Goal: Information Seeking & Learning: Learn about a topic

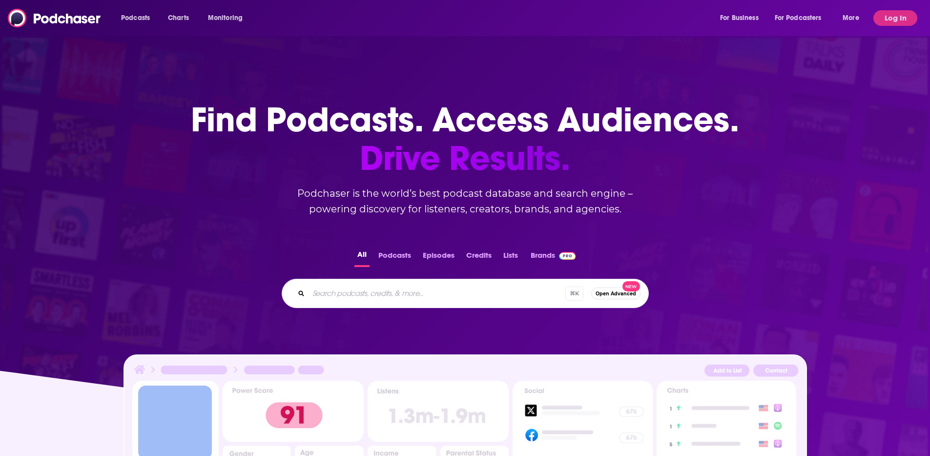
click at [423, 294] on input "Search podcasts, credits, & more..." at bounding box center [437, 294] width 257 height 16
type input "Beyond the cart"
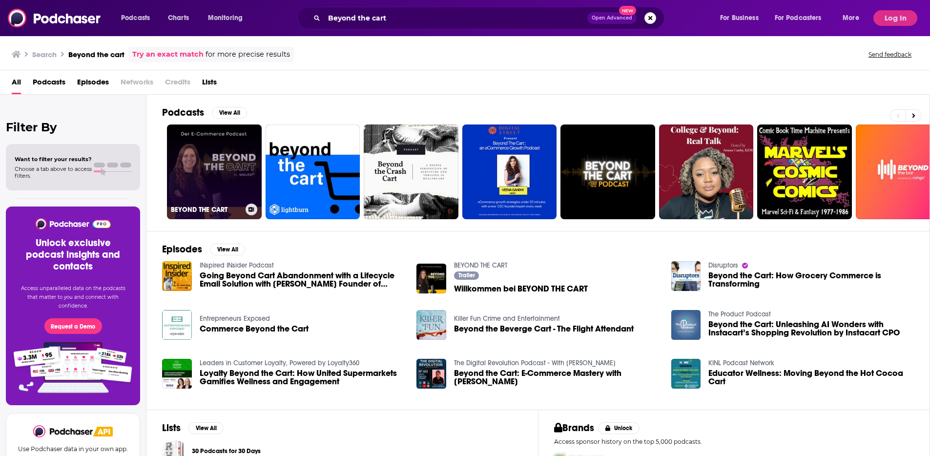
click at [189, 171] on link "BEYOND THE CART" at bounding box center [214, 172] width 95 height 95
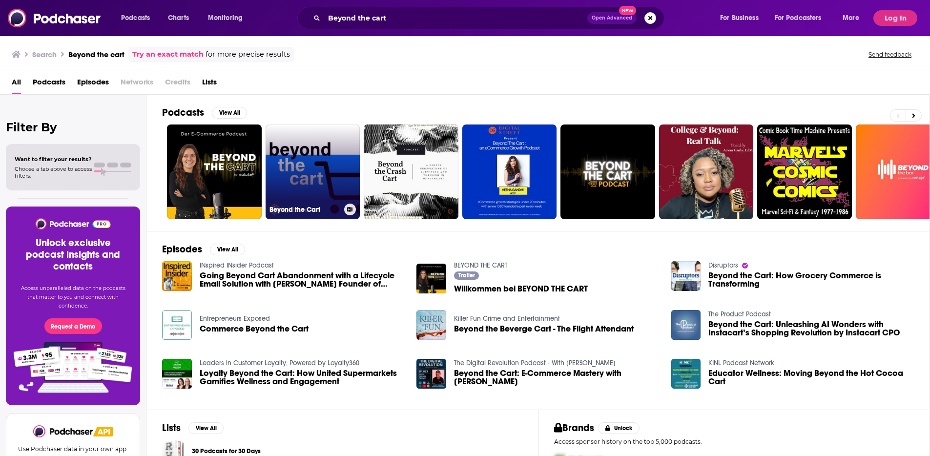
click at [333, 153] on link "Beyond the Cart" at bounding box center [313, 172] width 95 height 95
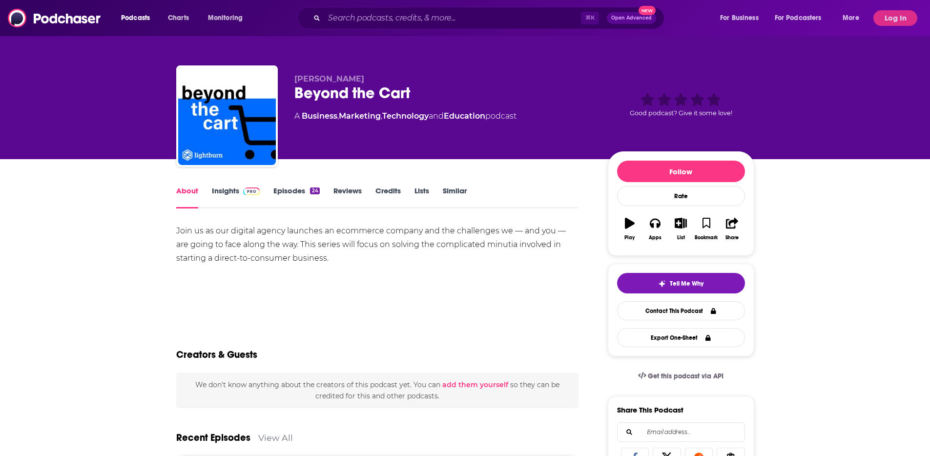
click at [302, 196] on link "Episodes 24" at bounding box center [296, 197] width 46 height 22
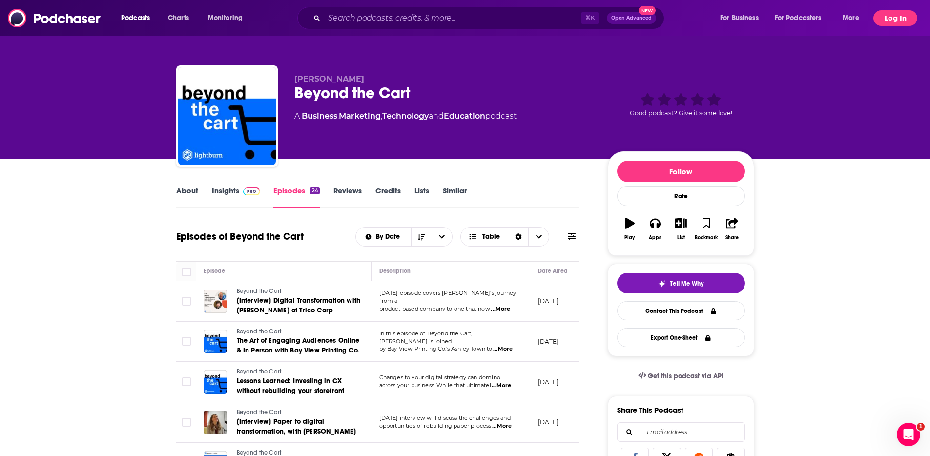
click at [896, 21] on button "Log In" at bounding box center [896, 18] width 44 height 16
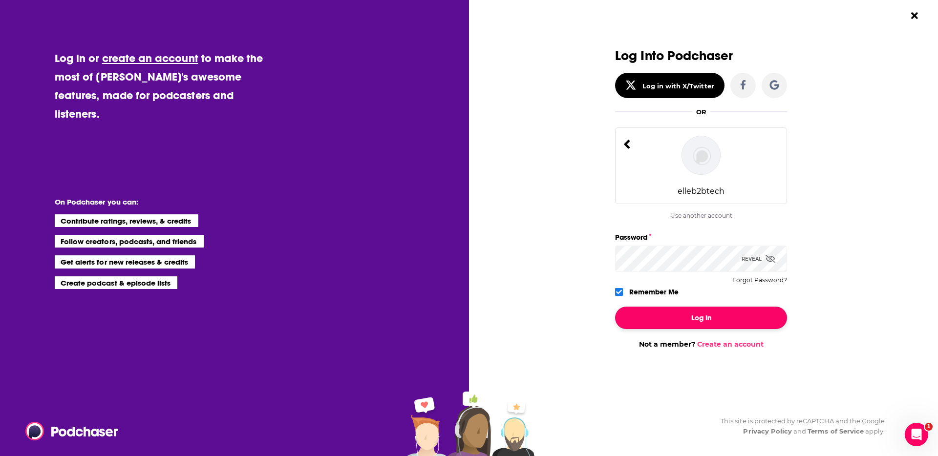
click at [738, 325] on button "Log In" at bounding box center [701, 318] width 172 height 22
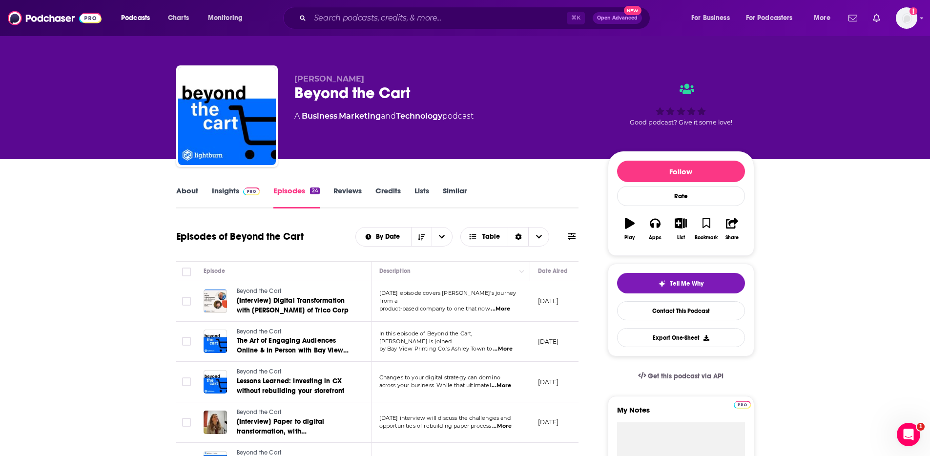
click at [246, 192] on img at bounding box center [251, 192] width 17 height 8
